Goal: Information Seeking & Learning: Learn about a topic

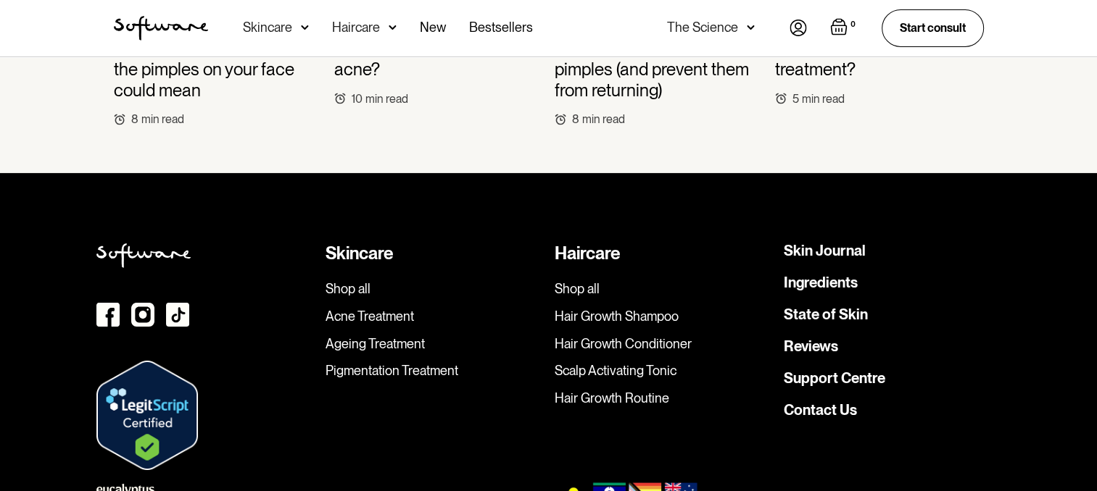
scroll to position [5032, 0]
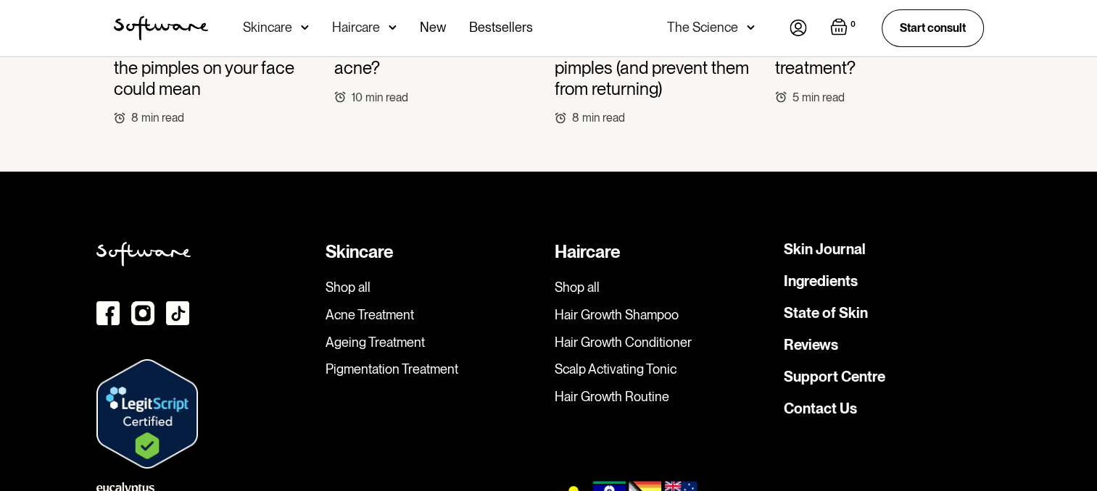
click at [331, 307] on link "Acne Treatment" at bounding box center [433, 315] width 217 height 16
